Goal: Navigation & Orientation: Find specific page/section

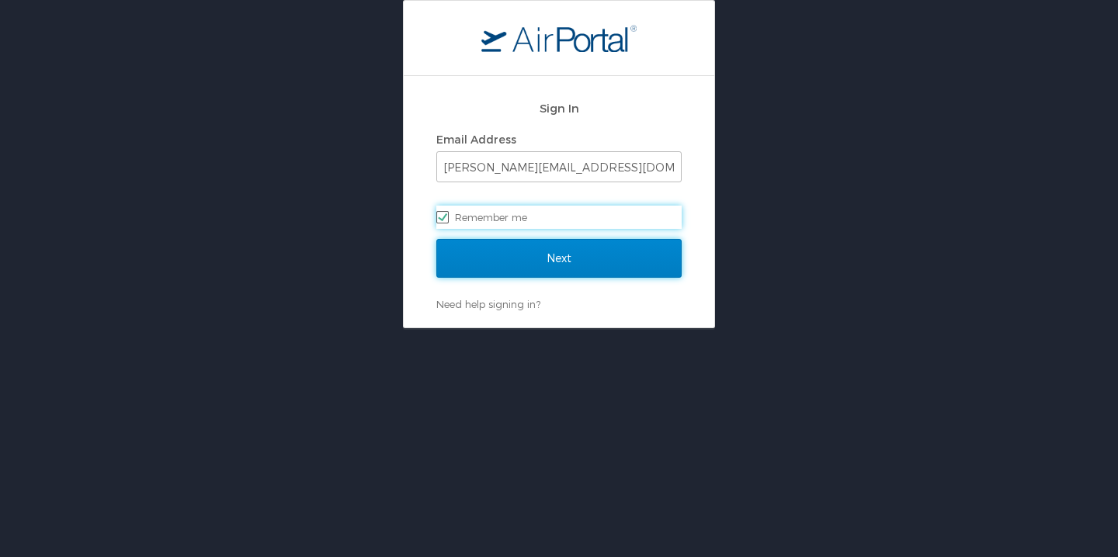
click at [604, 260] on input "Next" at bounding box center [558, 258] width 245 height 39
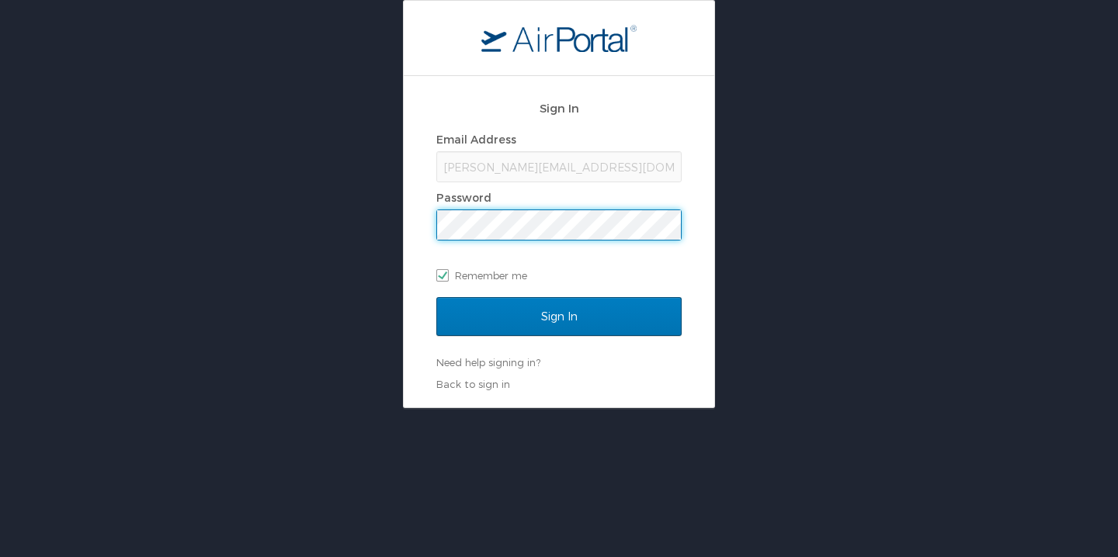
click at [436, 297] on input "Sign In" at bounding box center [558, 316] width 245 height 39
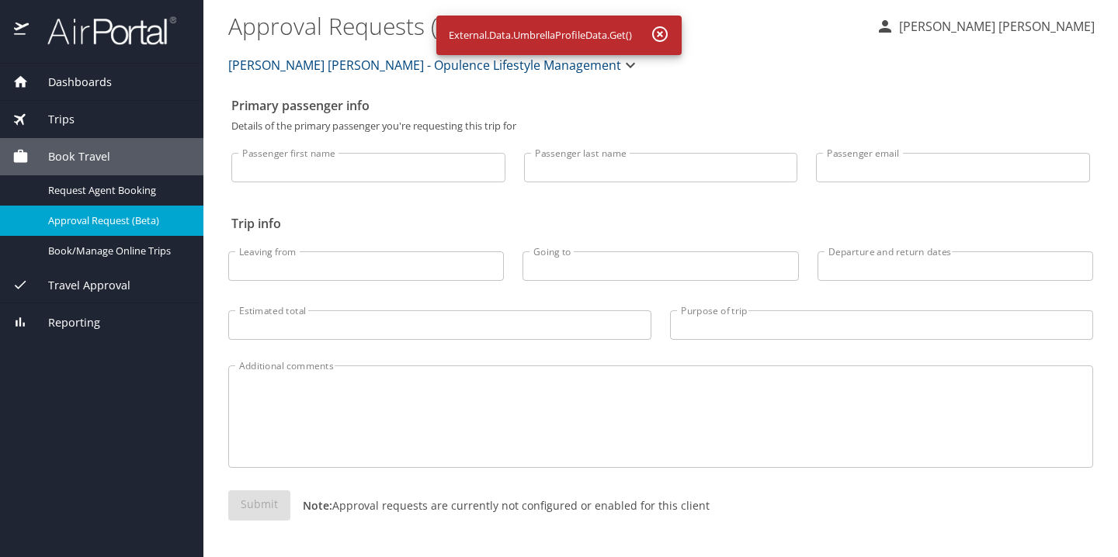
click at [665, 33] on icon "button" at bounding box center [659, 34] width 19 height 19
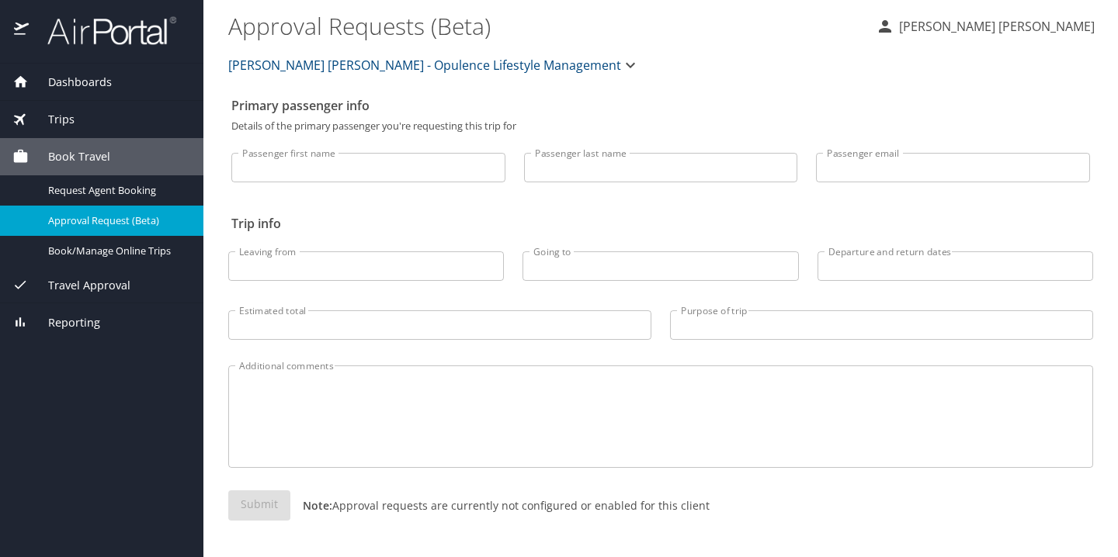
click at [101, 87] on span "Dashboards" at bounding box center [70, 82] width 83 height 17
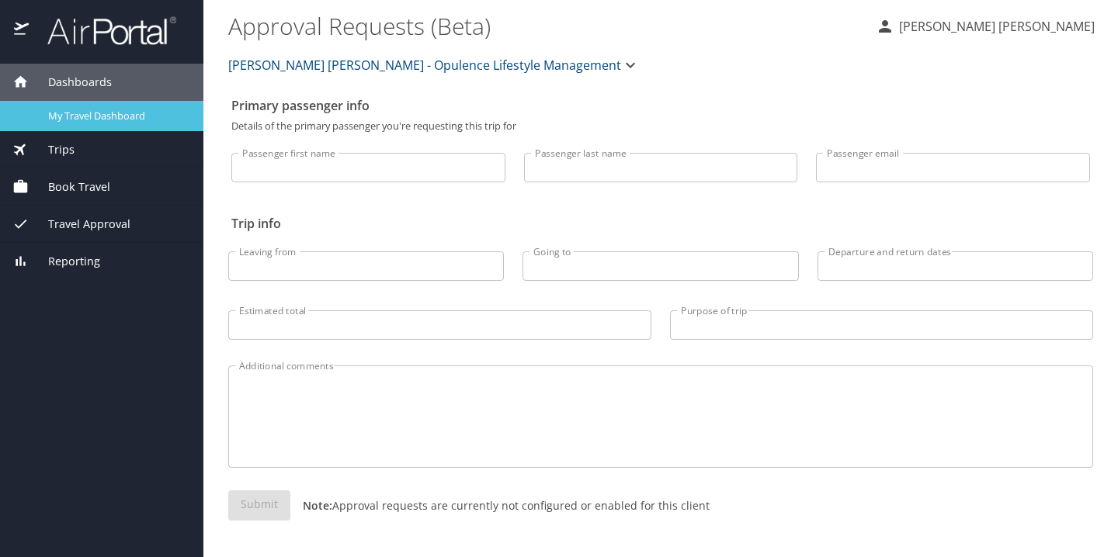
click at [99, 109] on span "My Travel Dashboard" at bounding box center [116, 116] width 137 height 15
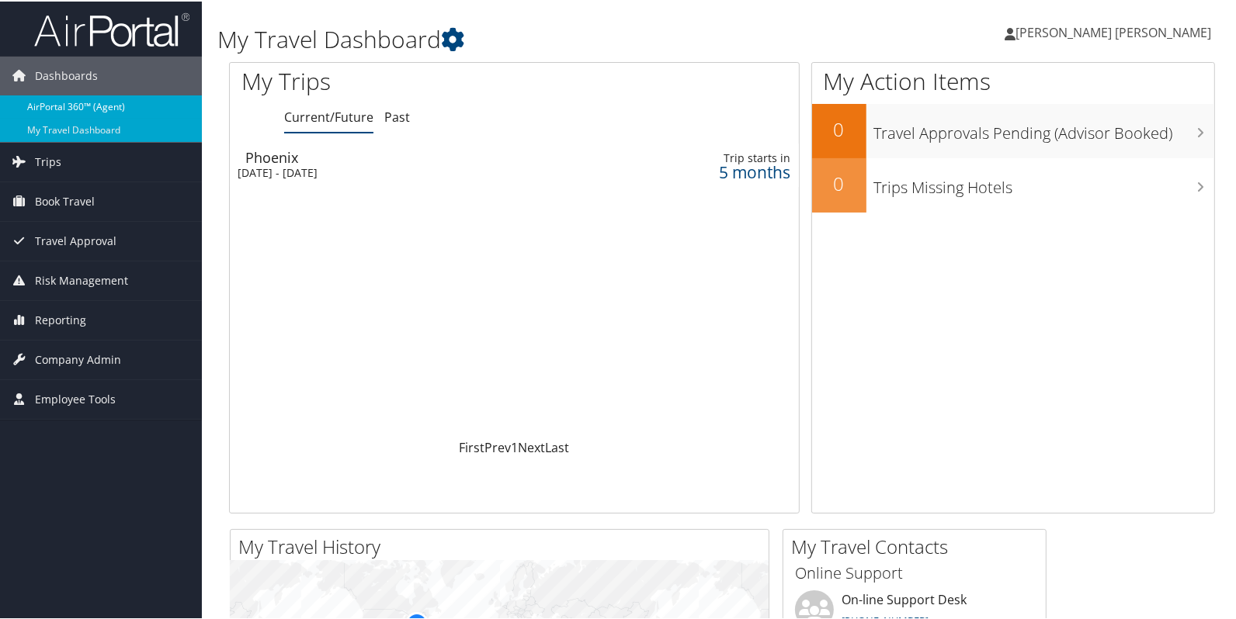
click at [68, 103] on link "AirPortal 360™ (Agent)" at bounding box center [101, 105] width 202 height 23
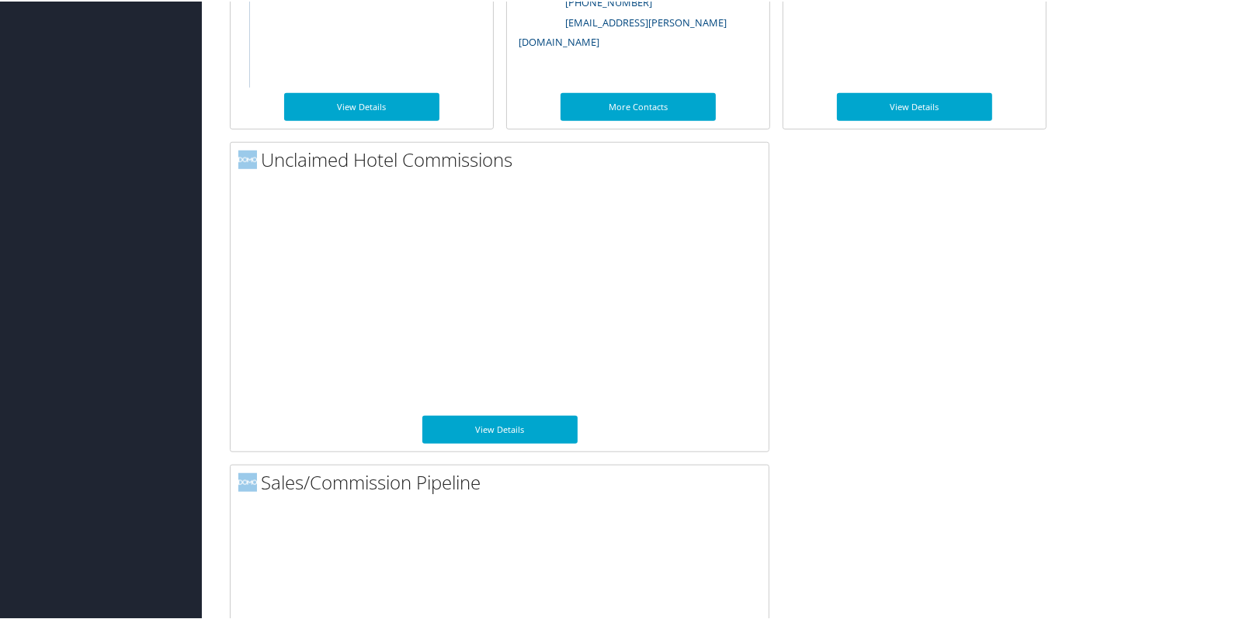
scroll to position [1165, 0]
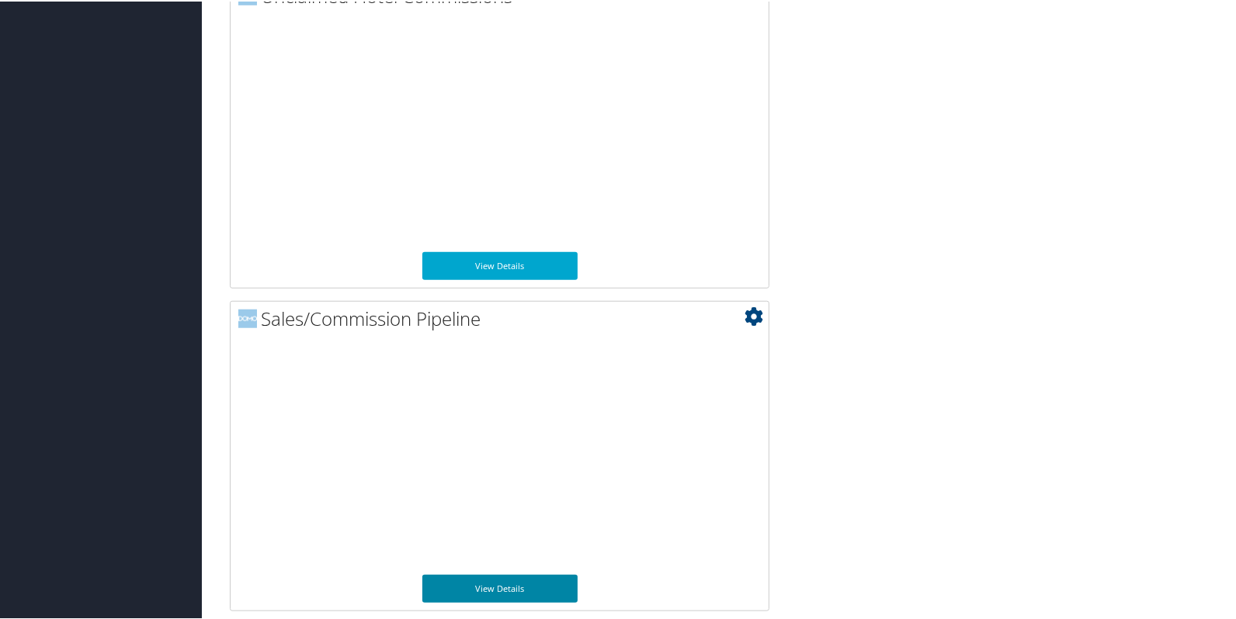
click at [557, 591] on link "View Details" at bounding box center [499, 588] width 155 height 28
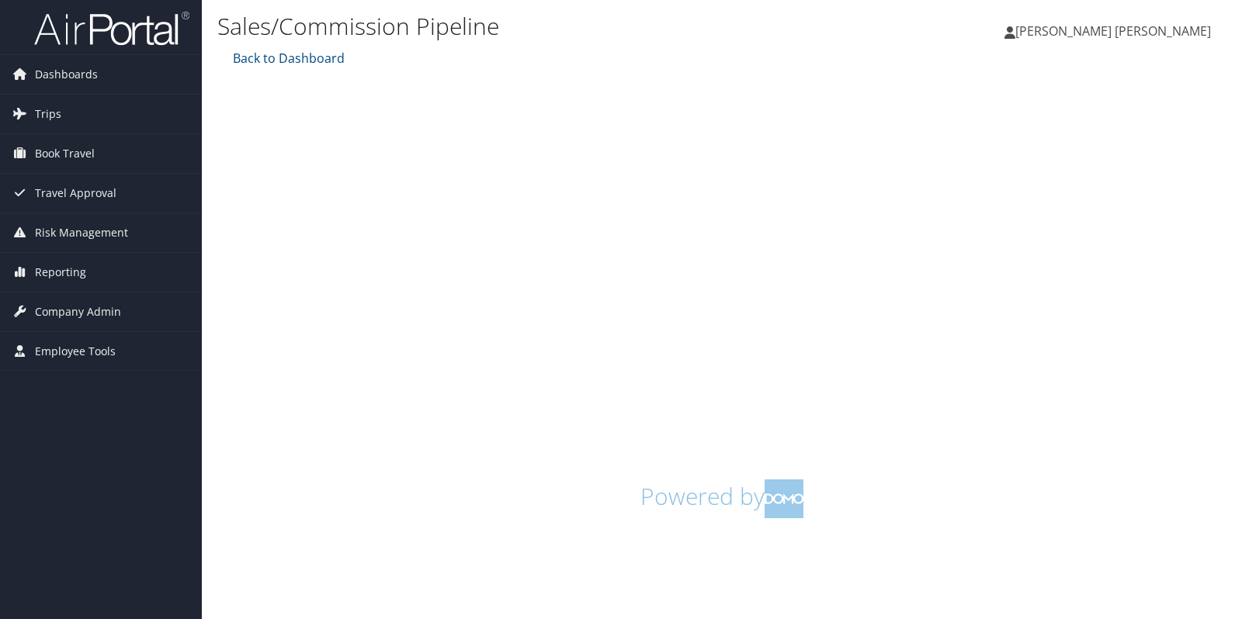
click at [937, 492] on h1 "Powered by" at bounding box center [722, 499] width 986 height 39
click at [140, 80] on link "Dashboards" at bounding box center [101, 74] width 202 height 39
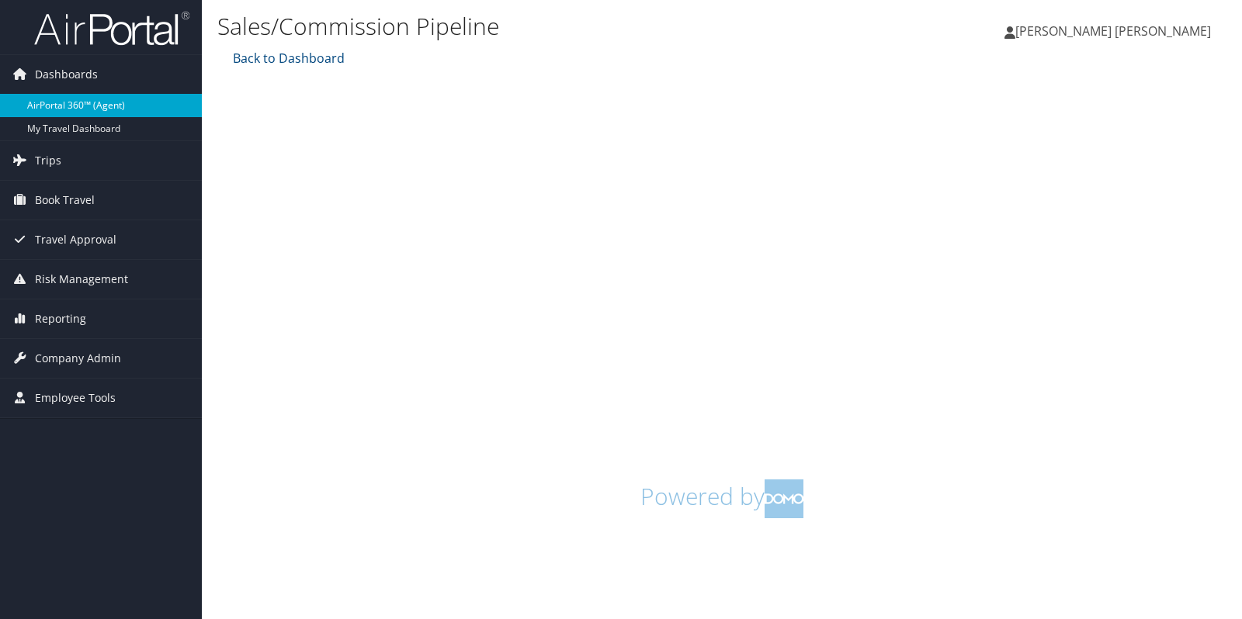
click at [147, 102] on link "AirPortal 360™ (Agent)" at bounding box center [101, 105] width 202 height 23
